Goal: Information Seeking & Learning: Learn about a topic

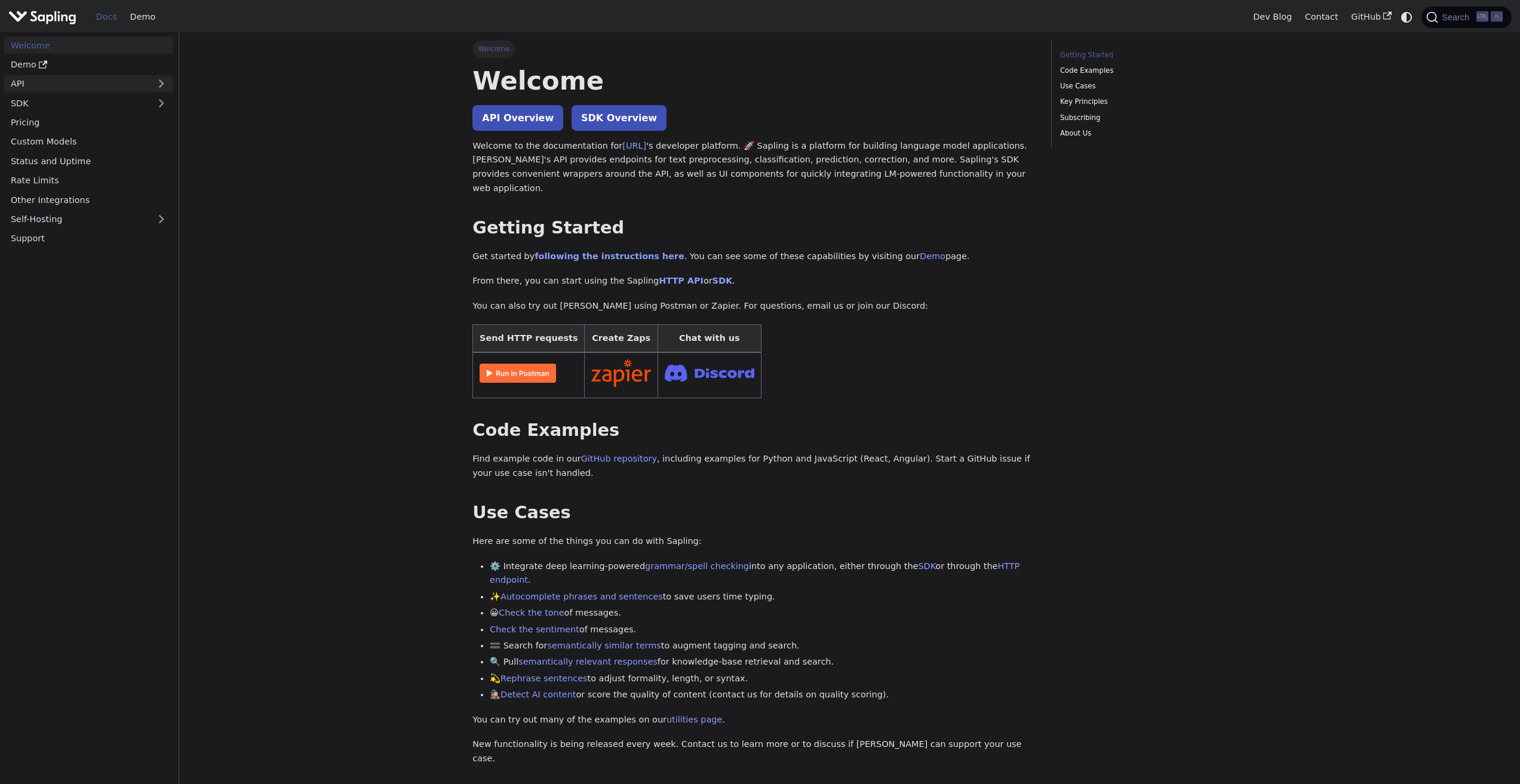
click at [43, 84] on link "API" at bounding box center [77, 83] width 145 height 17
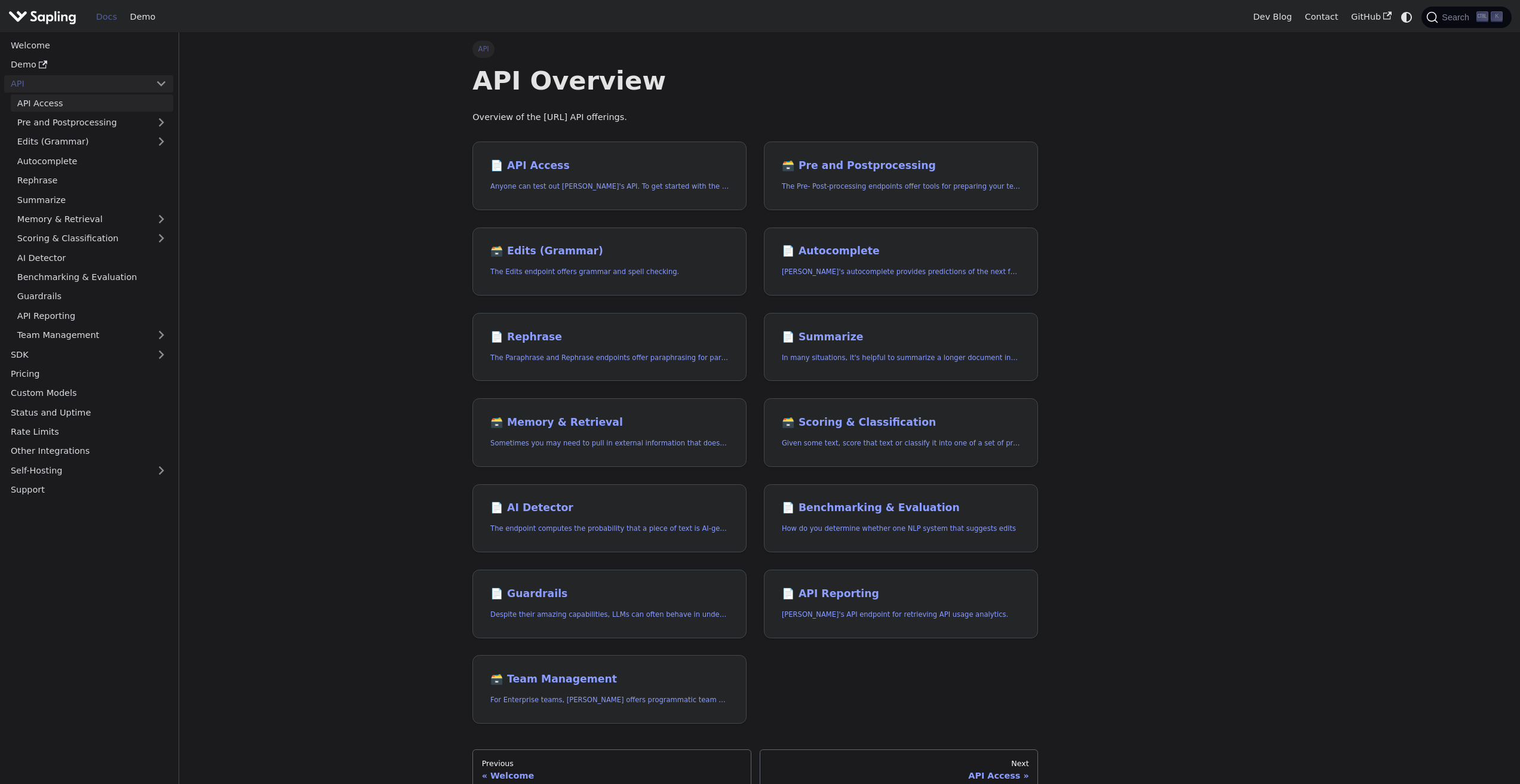
click at [40, 102] on link "API Access" at bounding box center [92, 103] width 162 height 17
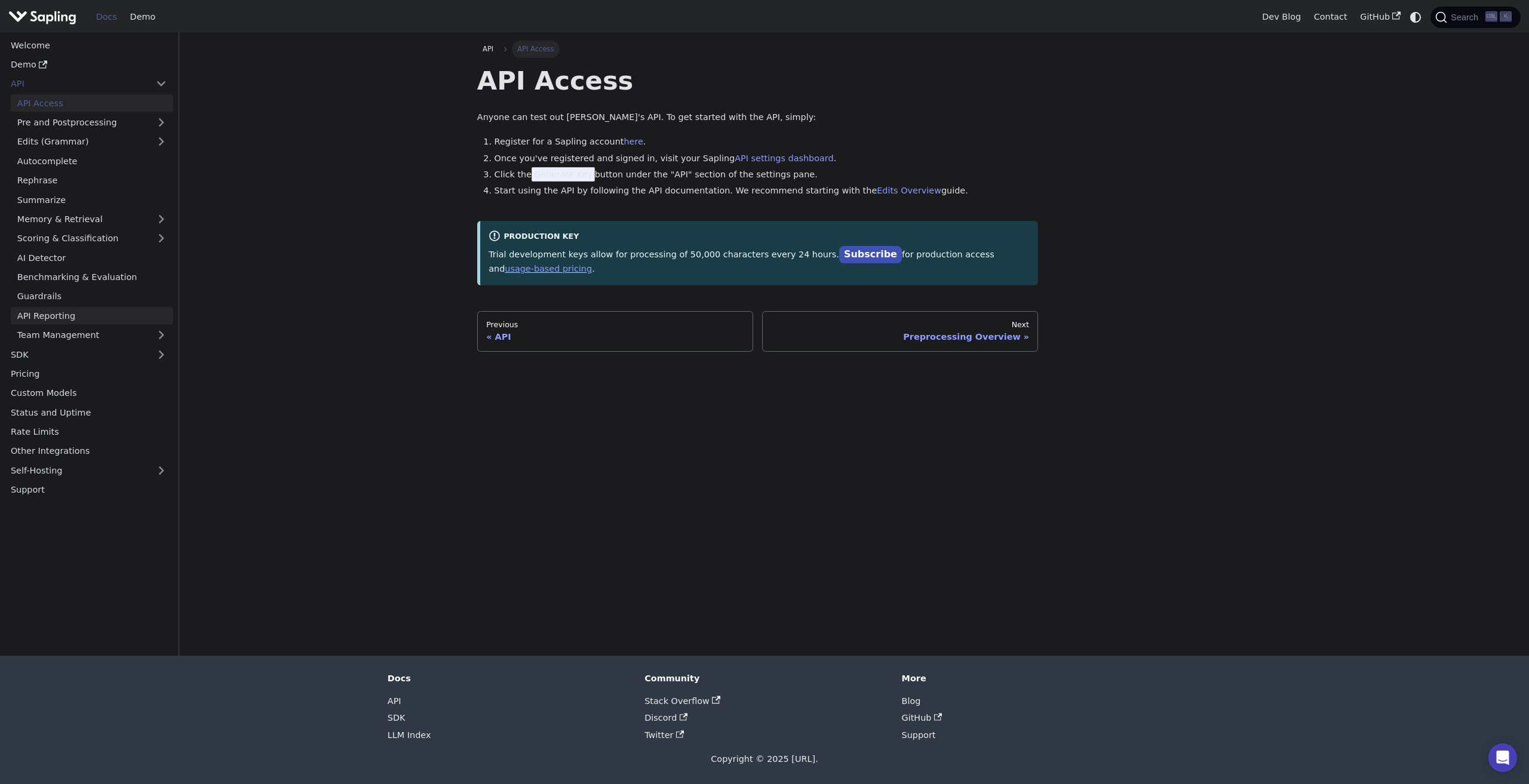
click at [59, 316] on link "API Reporting" at bounding box center [92, 315] width 162 height 17
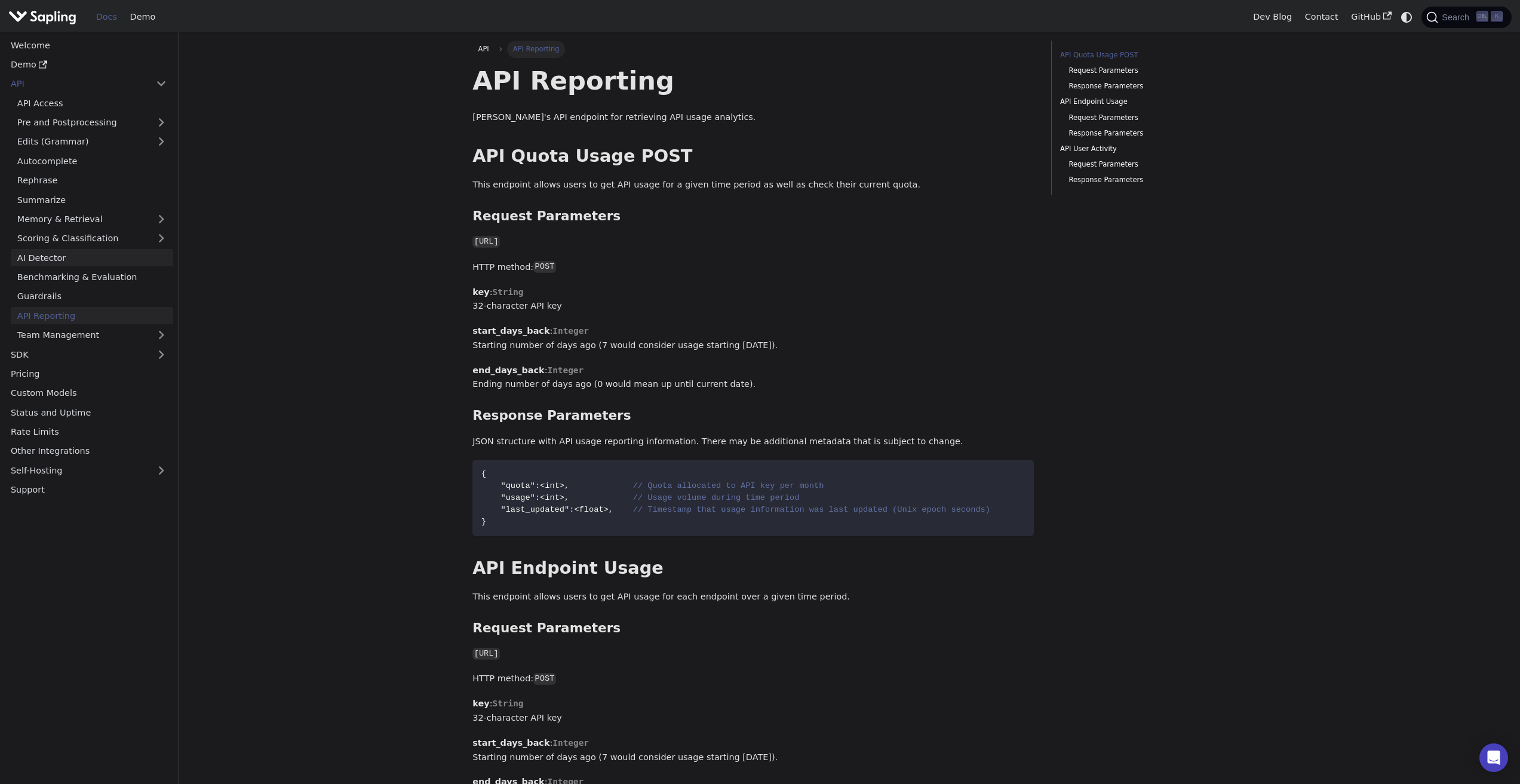
click at [71, 254] on link "AI Detector" at bounding box center [92, 257] width 162 height 17
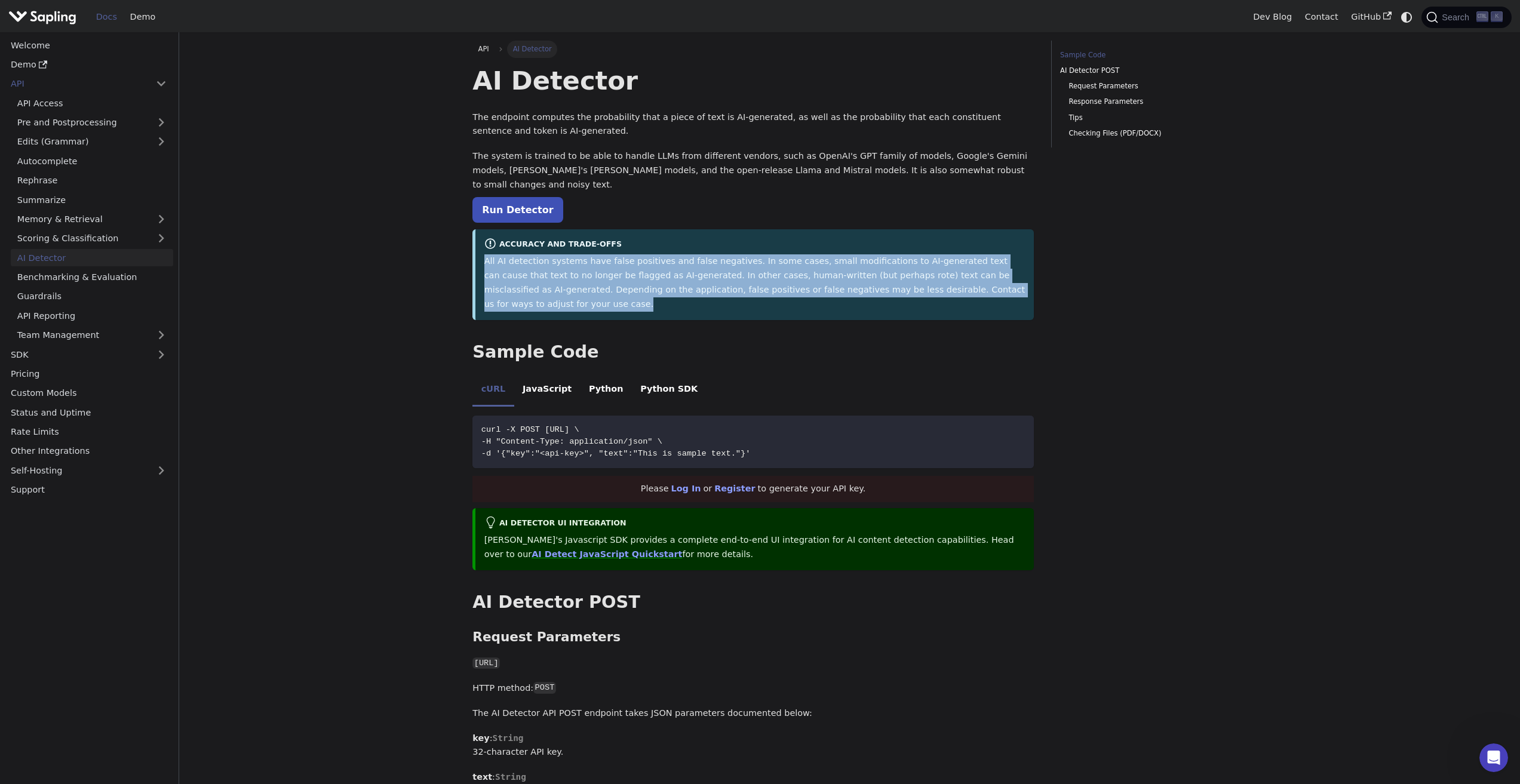
drag, startPoint x: 487, startPoint y: 249, endPoint x: 1009, endPoint y: 282, distance: 523.0
click at [1009, 282] on div "Accuracy and Trade-offs All AI detection systems have false positives and false…" at bounding box center [753, 275] width 561 height 91
click at [56, 104] on link "API Access" at bounding box center [92, 103] width 162 height 17
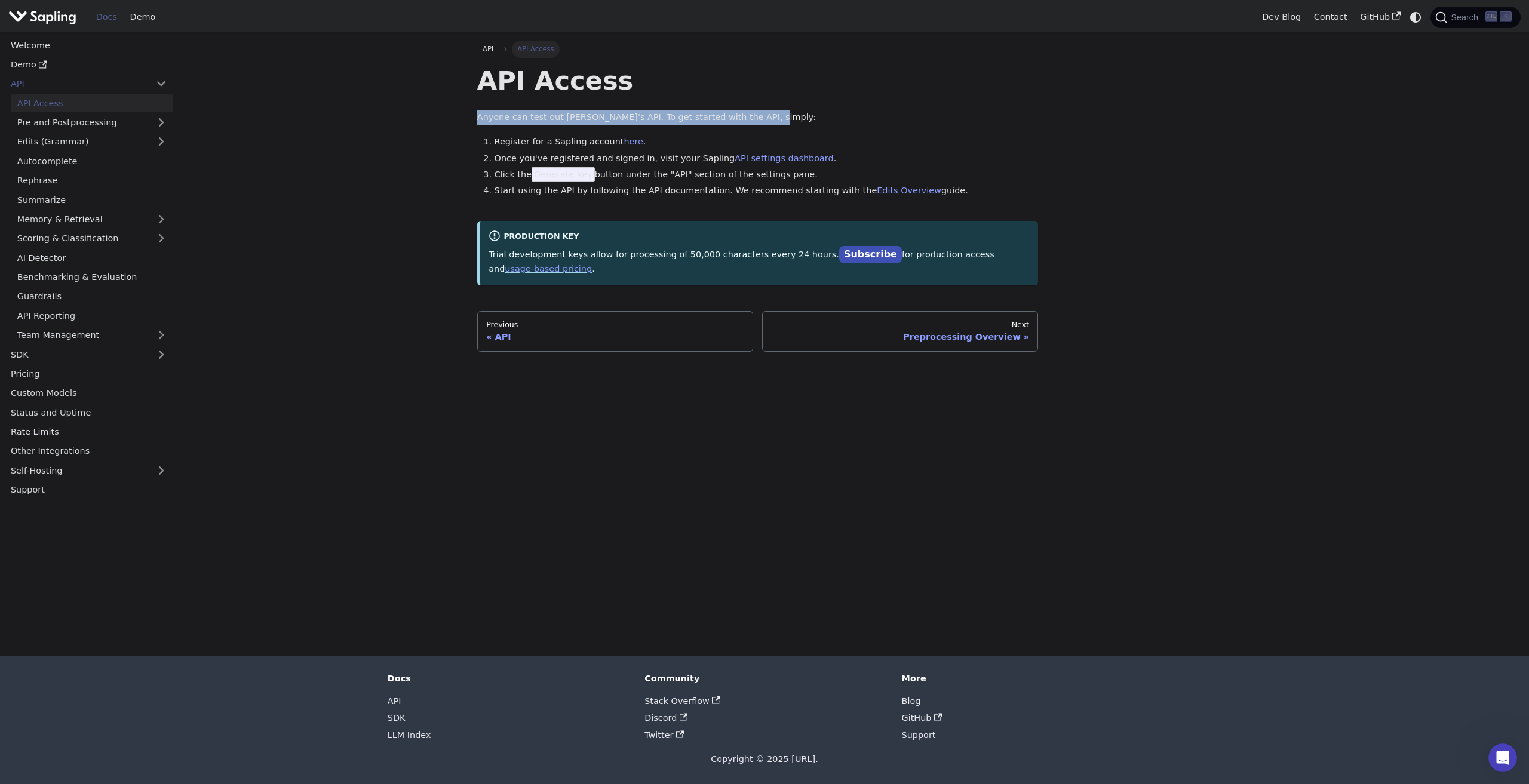
drag, startPoint x: 460, startPoint y: 121, endPoint x: 883, endPoint y: 112, distance: 423.1
click at [883, 112] on div "API API Access API Access Anyone can test out Sapling's API. To get started wit…" at bounding box center [854, 344] width 788 height 623
drag, startPoint x: 593, startPoint y: 137, endPoint x: 724, endPoint y: 138, distance: 131.0
click at [724, 138] on main "API API Access API Access Anyone can test out Sapling's API. To get started wit…" at bounding box center [854, 344] width 1349 height 623
drag, startPoint x: 668, startPoint y: 253, endPoint x: 791, endPoint y: 256, distance: 123.0
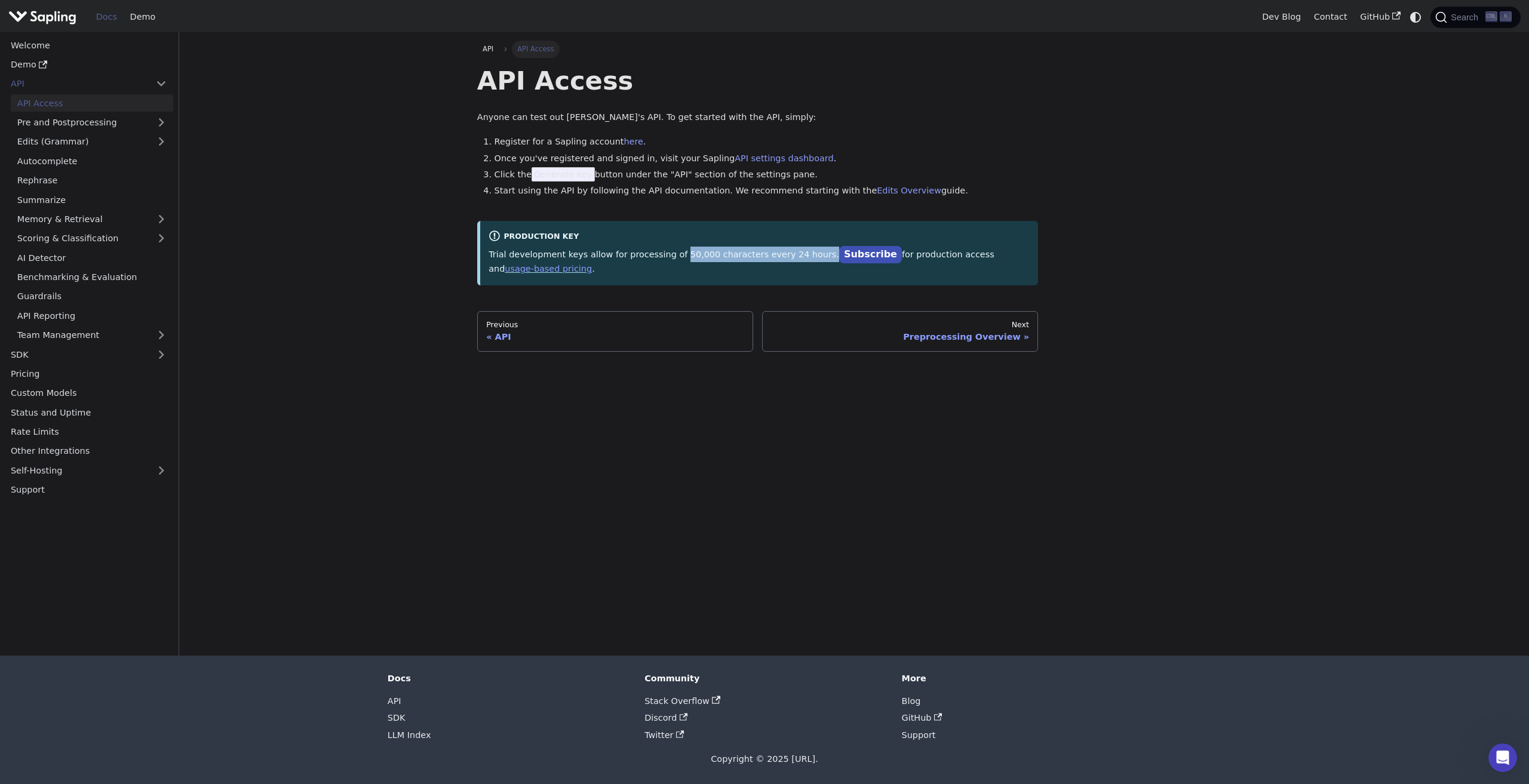
click at [791, 256] on p "Trial development keys allow for processing of 50,000 characters every 24 hours…" at bounding box center [759, 262] width 541 height 30
click at [592, 264] on link "usage-based pricing" at bounding box center [548, 269] width 87 height 10
click at [335, 172] on main "API API Access API Access Anyone can test out Sapling's API. To get started wit…" at bounding box center [854, 344] width 1349 height 623
drag, startPoint x: 464, startPoint y: 93, endPoint x: 1073, endPoint y: 196, distance: 617.6
click at [1073, 196] on main "API API Access API Access Anyone can test out Sapling's API. To get started wit…" at bounding box center [854, 344] width 1349 height 623
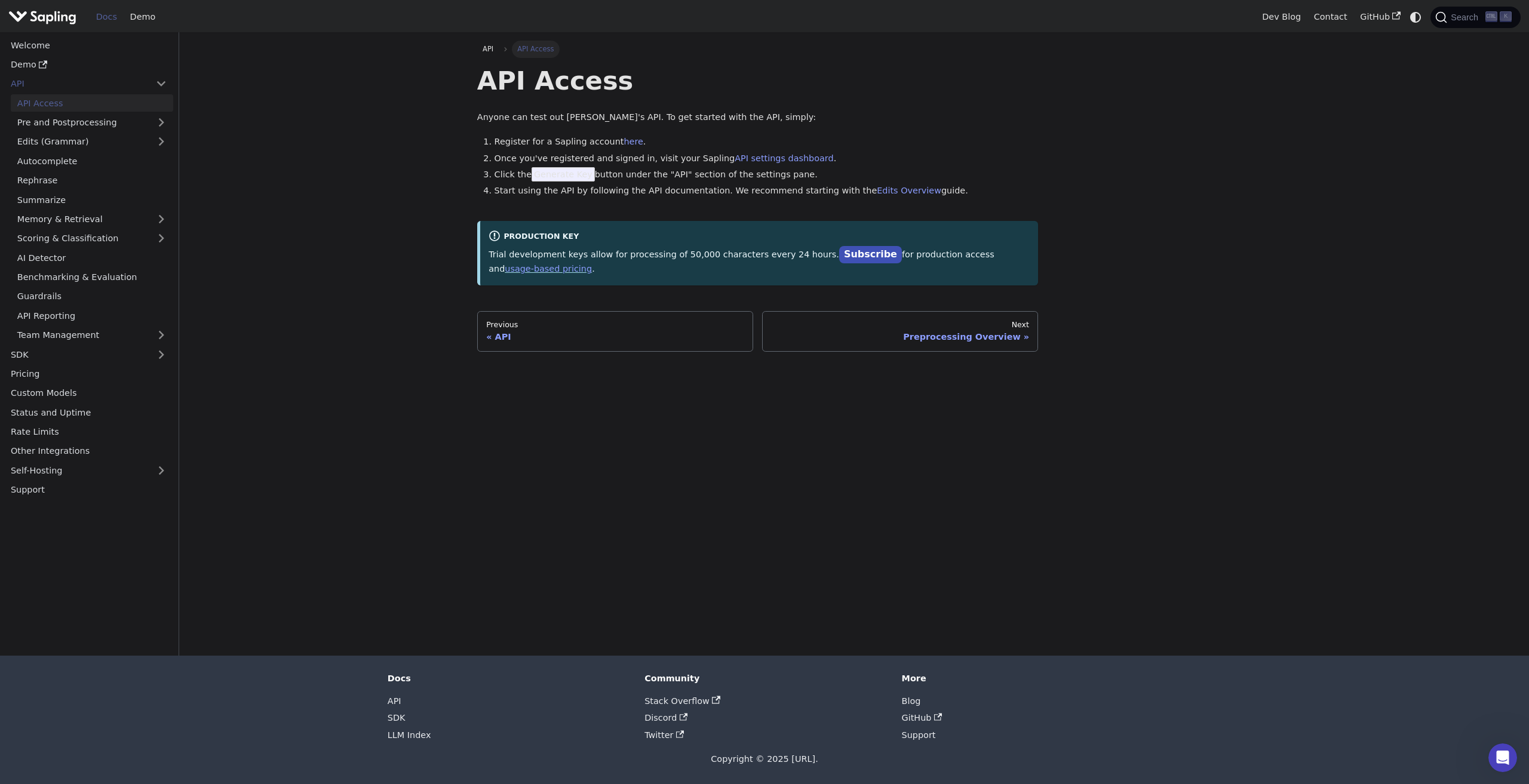
click at [1073, 196] on div "API API Access API Access Anyone can test out Sapling's API. To get started wit…" at bounding box center [854, 196] width 771 height 310
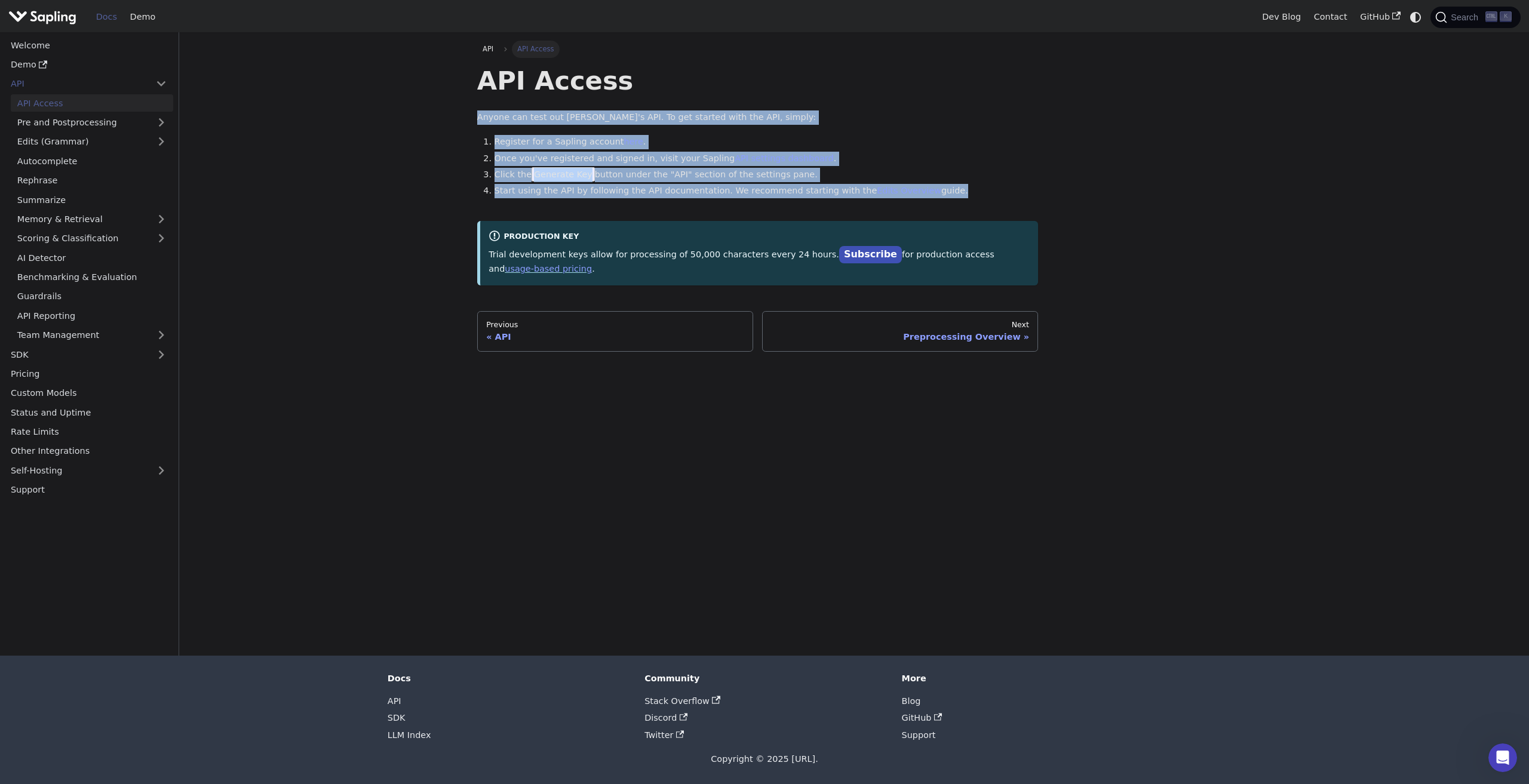
drag, startPoint x: 974, startPoint y: 193, endPoint x: 329, endPoint y: 108, distance: 650.6
click at [333, 109] on main "API API Access API Access Anyone can test out Sapling's API. To get started wit…" at bounding box center [854, 344] width 1349 height 623
click at [314, 108] on main "API API Access API Access Anyone can test out Sapling's API. To get started wit…" at bounding box center [854, 344] width 1349 height 623
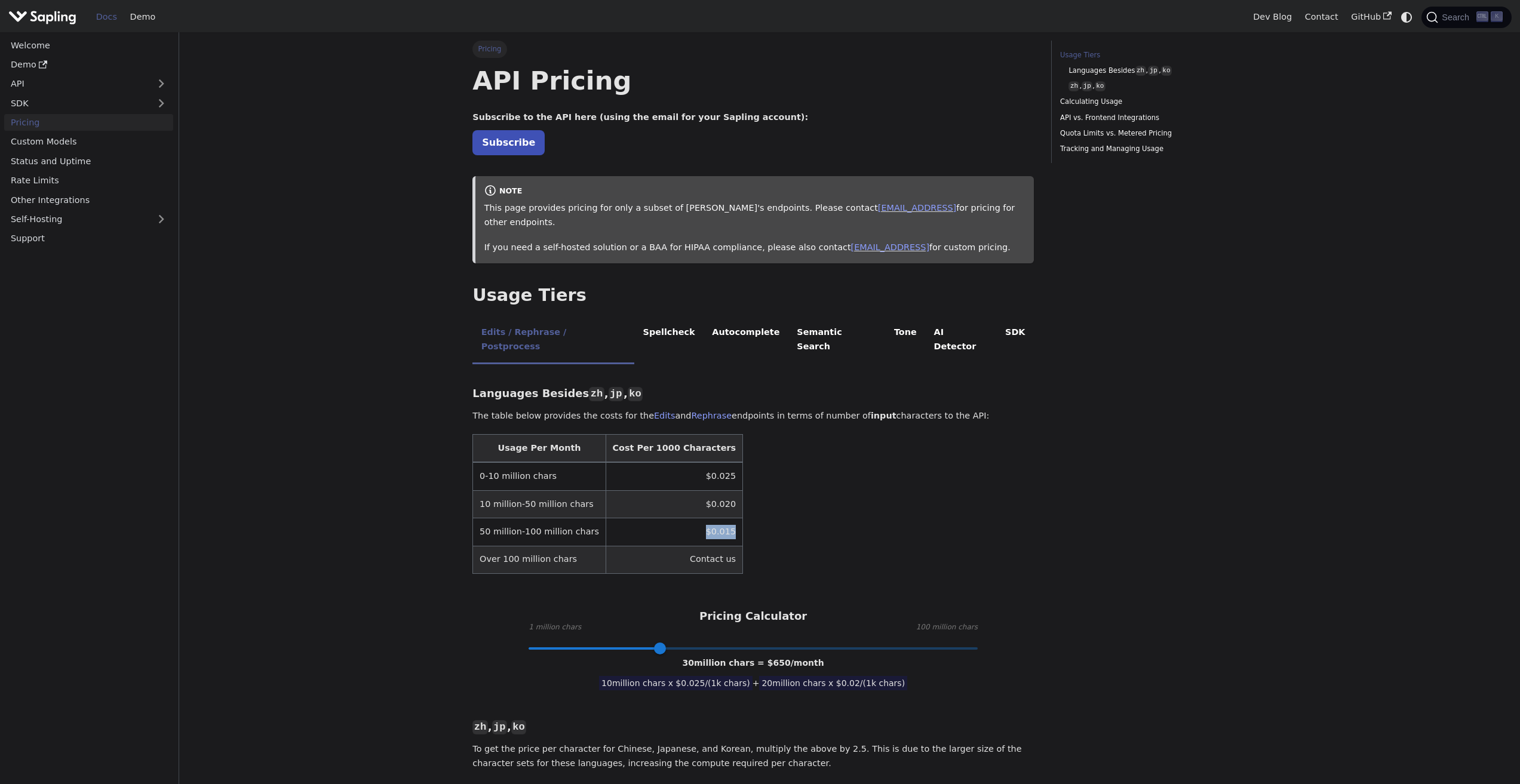
drag, startPoint x: 673, startPoint y: 505, endPoint x: 702, endPoint y: 504, distance: 29.0
click at [702, 518] on td "$0.015" at bounding box center [673, 531] width 137 height 28
click at [825, 522] on table "Usage Per Month Cost Per 1000 Characters 0-10 million chars $0.025 10 million-5…" at bounding box center [753, 504] width 561 height 140
